Goal: Check status: Check status

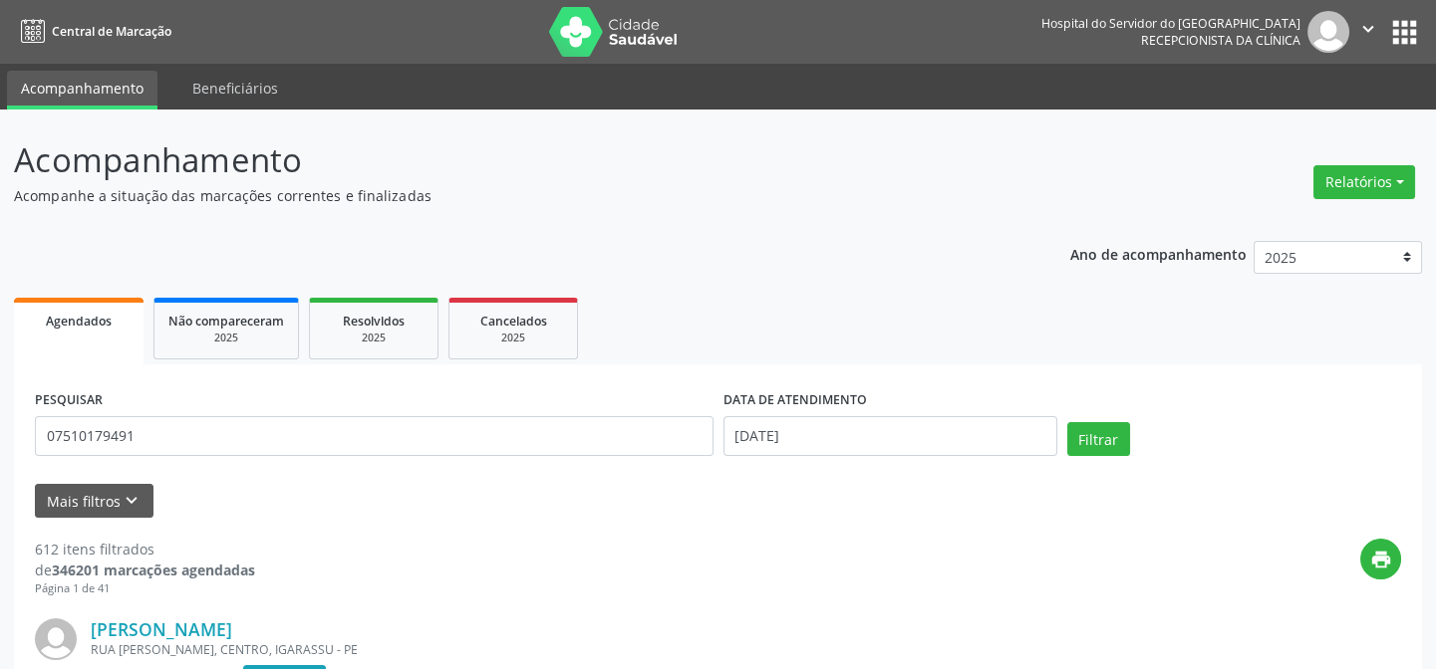
type input "07510179491"
click at [793, 427] on input "[DATE]" at bounding box center [890, 436] width 334 height 40
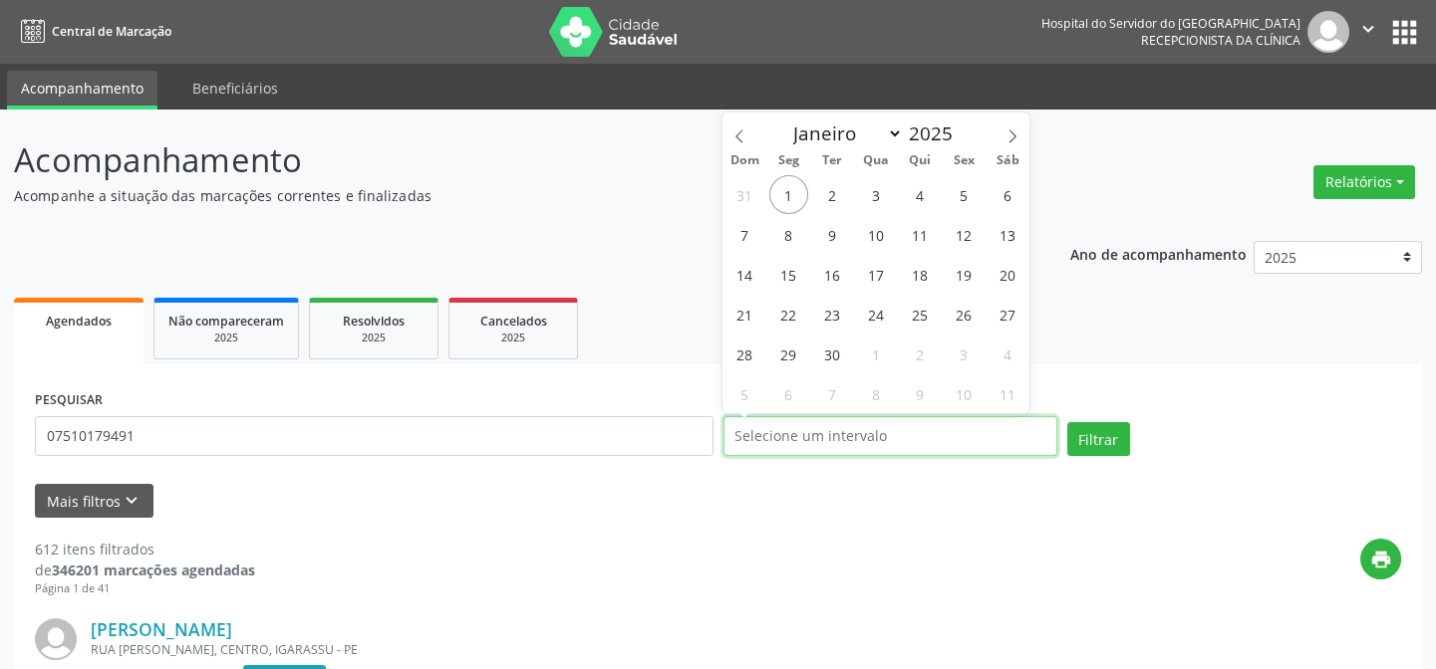
click at [1067, 422] on button "Filtrar" at bounding box center [1098, 439] width 63 height 34
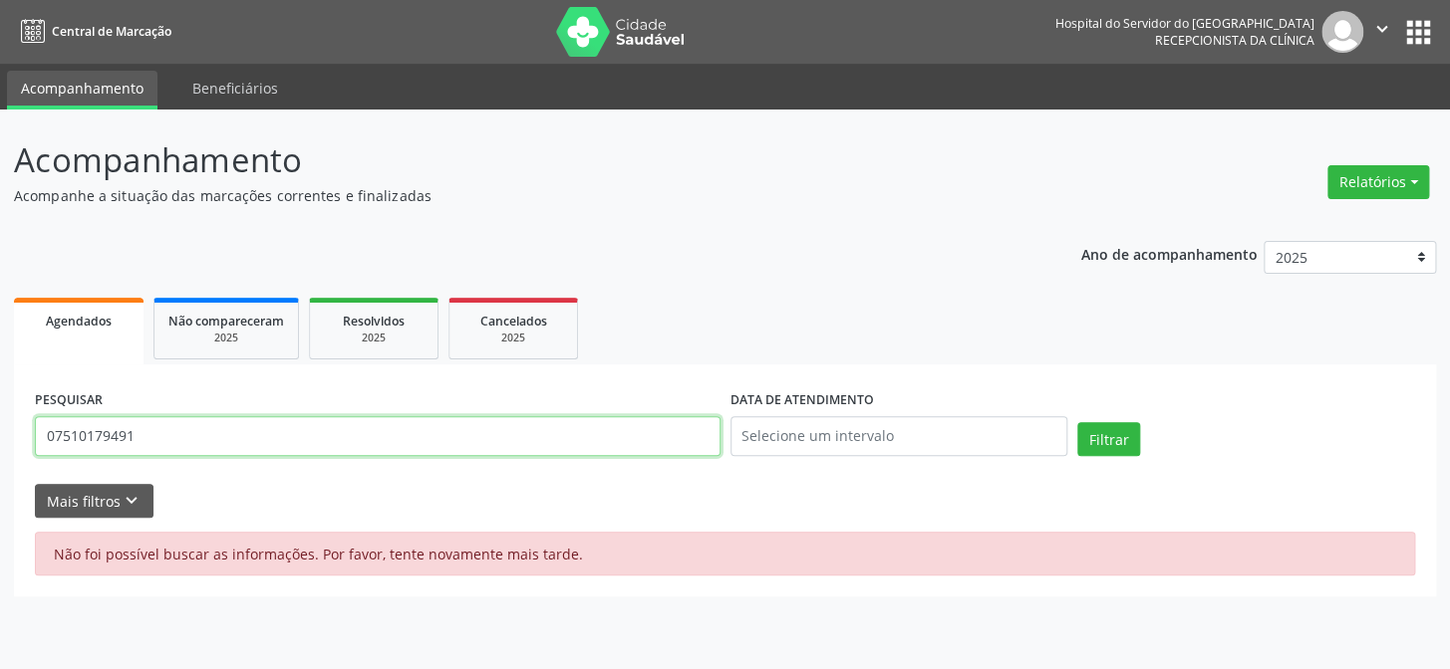
click at [145, 435] on input "07510179491" at bounding box center [377, 436] width 685 height 40
type input "0"
click at [1077, 422] on button "Filtrar" at bounding box center [1108, 439] width 63 height 34
click at [242, 429] on input "[PERSON_NAME]" at bounding box center [377, 436] width 685 height 40
type input "e"
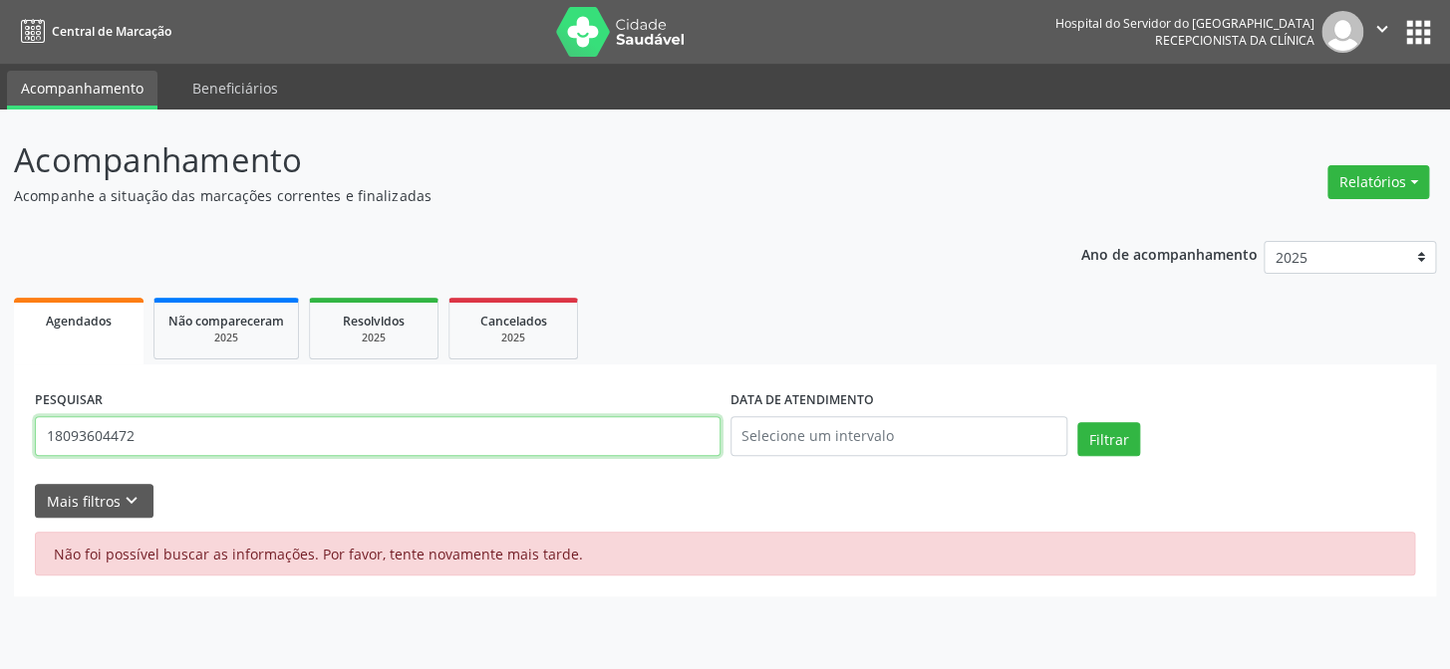
click at [1077, 422] on button "Filtrar" at bounding box center [1108, 439] width 63 height 34
click at [171, 430] on input "18093604472" at bounding box center [377, 436] width 685 height 40
type input "1"
click at [1077, 422] on button "Filtrar" at bounding box center [1108, 439] width 63 height 34
click at [274, 445] on input "geanete [PERSON_NAME]" at bounding box center [377, 436] width 685 height 40
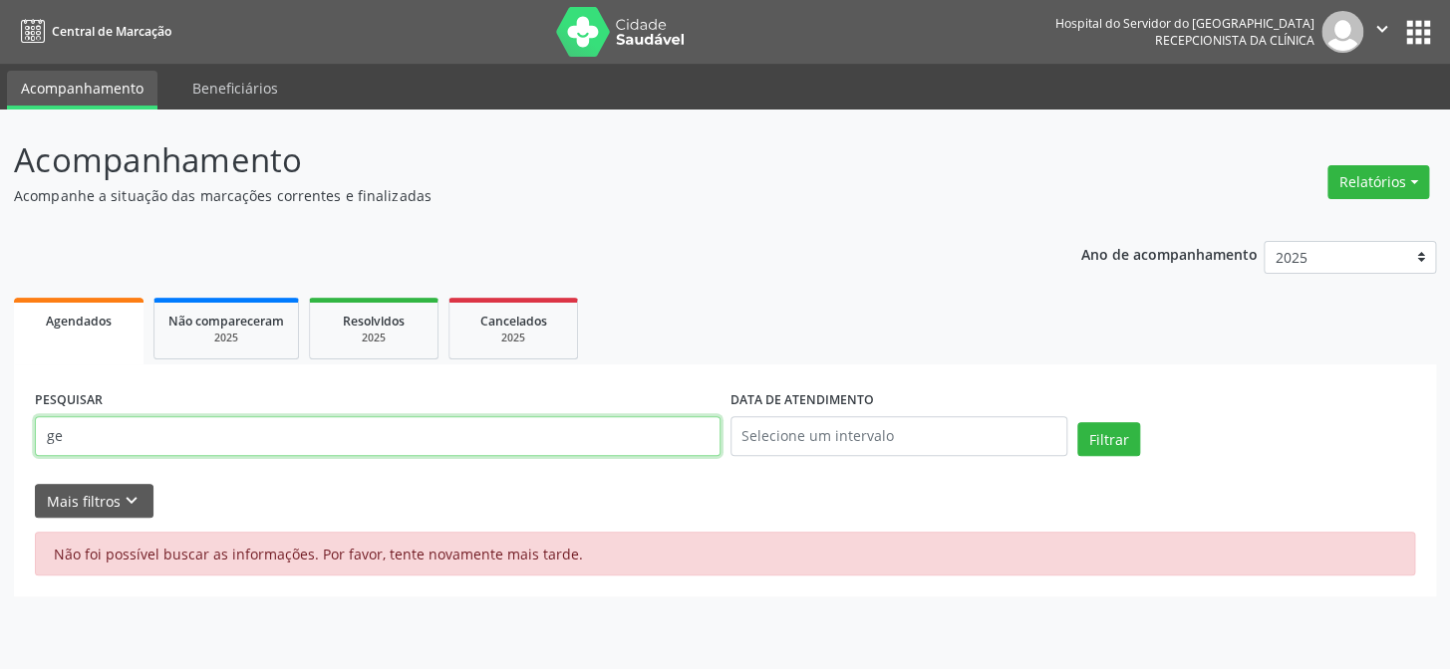
type input "g"
click at [290, 429] on input "text" at bounding box center [377, 436] width 685 height 40
type input "15453632429"
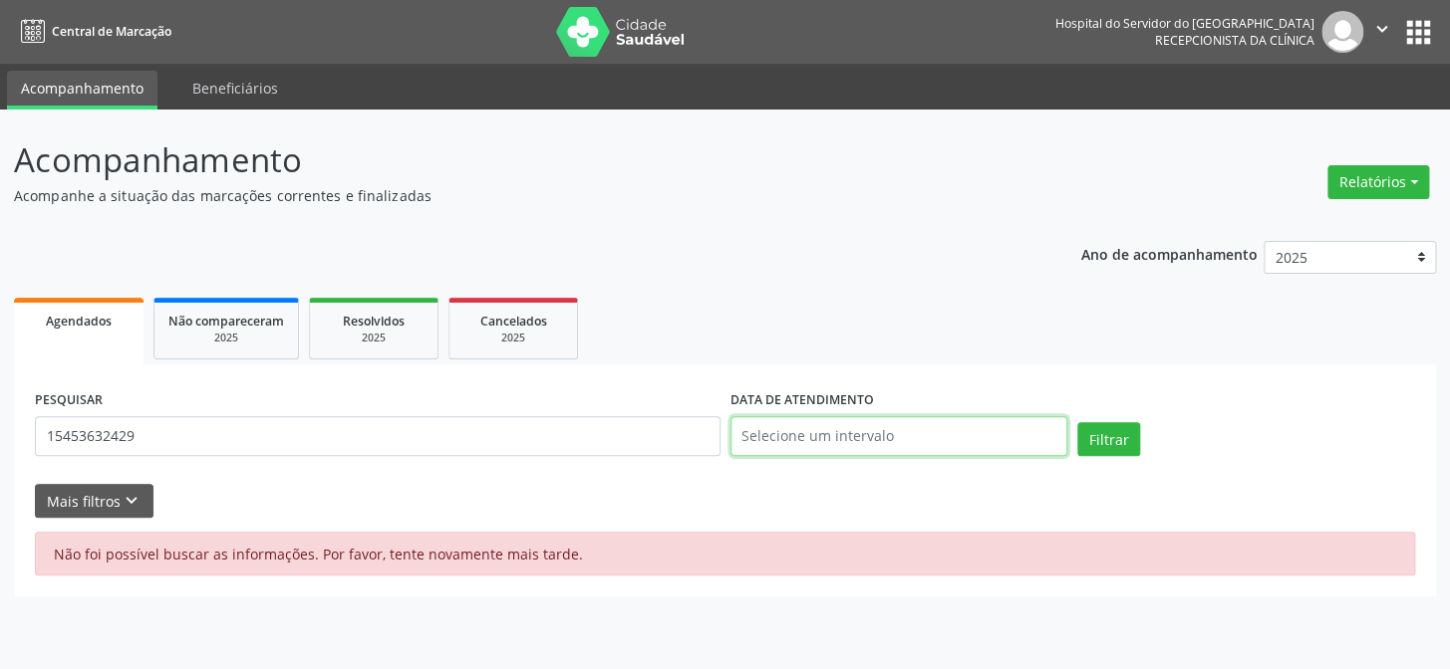
click at [834, 422] on input "text" at bounding box center [899, 436] width 338 height 40
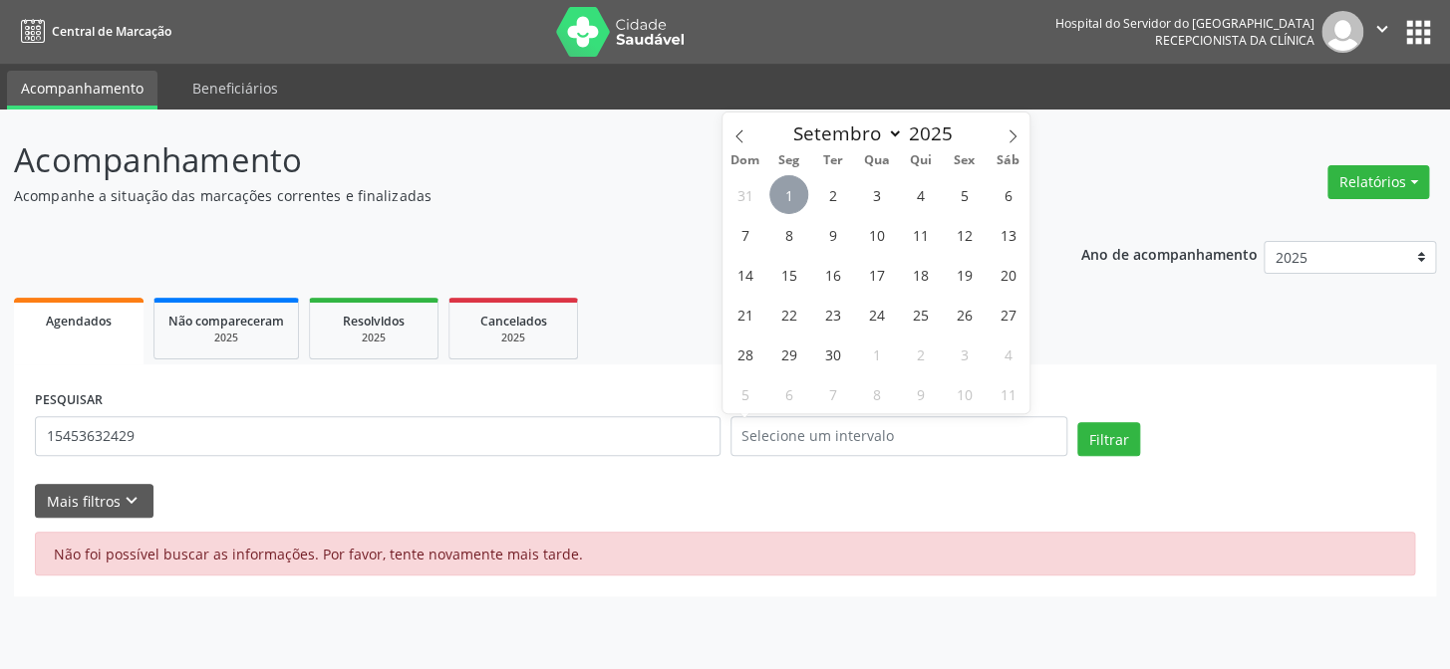
click at [780, 190] on span "1" at bounding box center [788, 194] width 39 height 39
type input "[DATE]"
click at [778, 193] on span "1" at bounding box center [788, 194] width 39 height 39
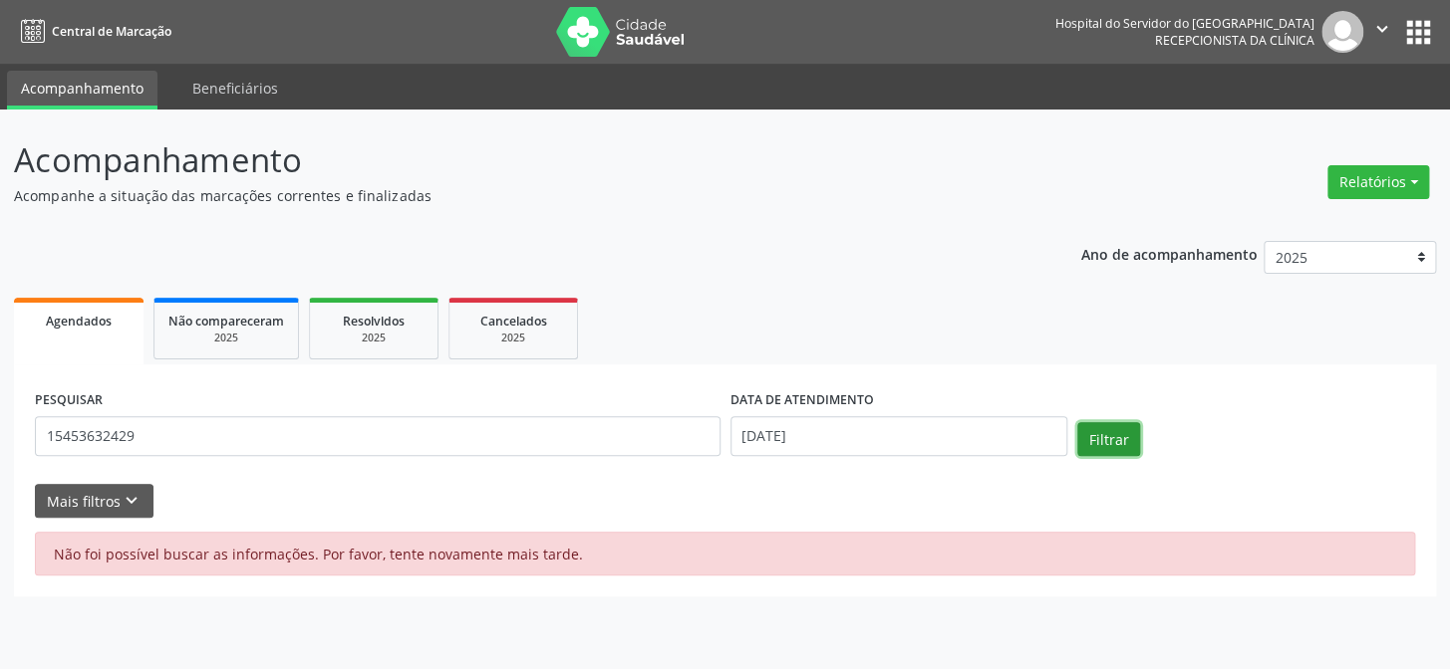
click at [1104, 433] on button "Filtrar" at bounding box center [1108, 439] width 63 height 34
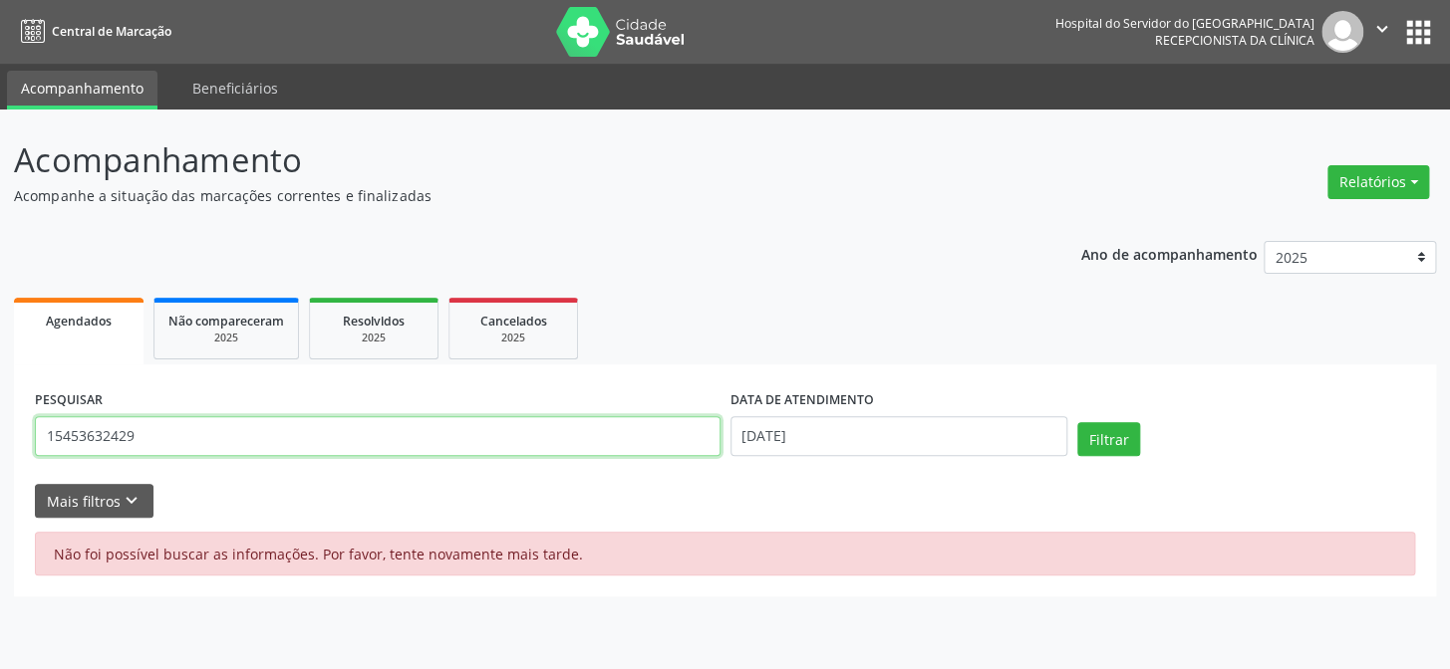
click at [138, 445] on input "15453632429" at bounding box center [377, 436] width 685 height 40
type input "1"
type input "14896397487"
click at [1077, 422] on button "Filtrar" at bounding box center [1108, 439] width 63 height 34
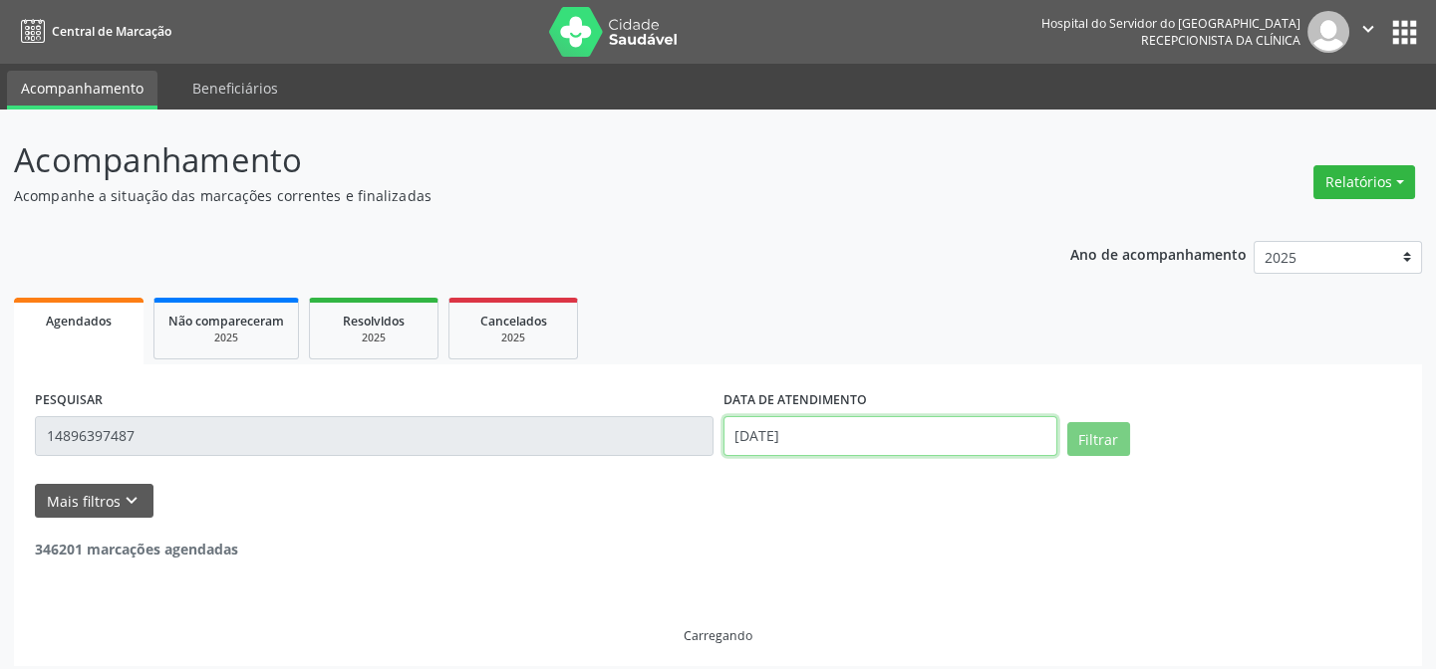
click at [785, 429] on input "[DATE]" at bounding box center [890, 436] width 334 height 40
